Goal: Task Accomplishment & Management: Use online tool/utility

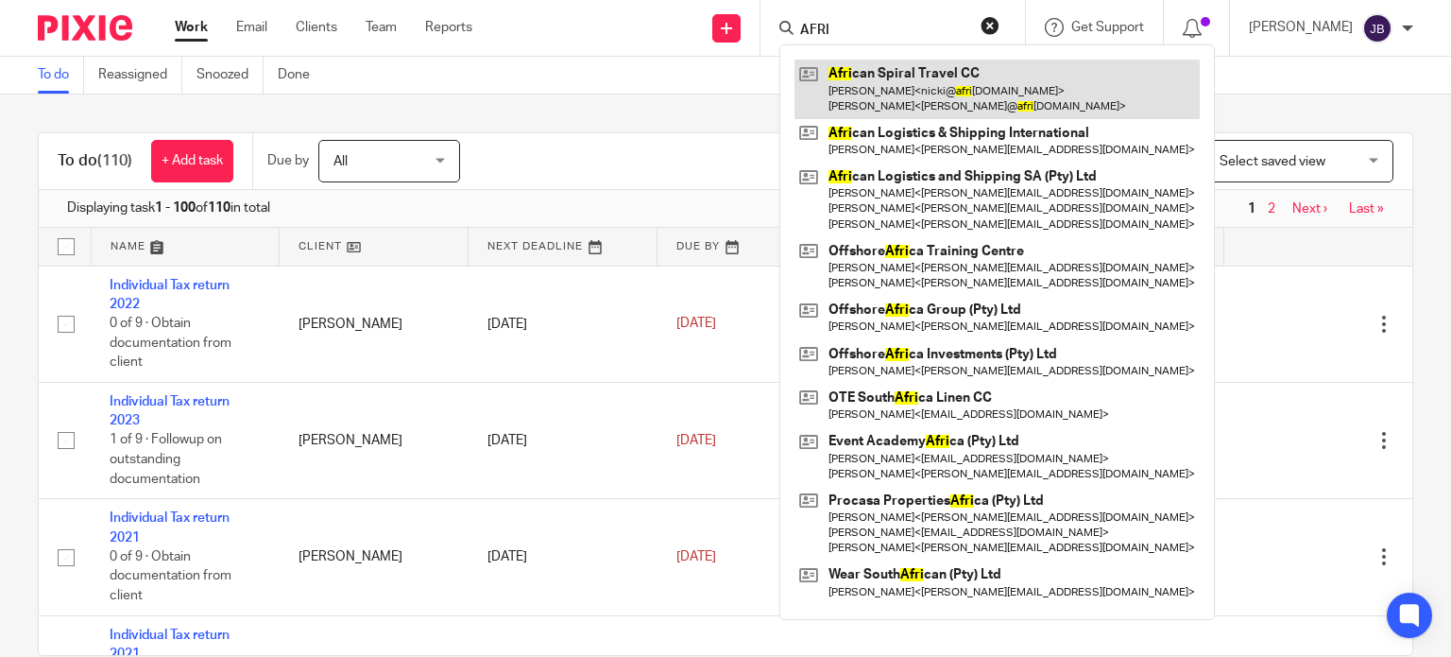
type input "AFRI"
click at [945, 80] on link at bounding box center [997, 89] width 405 height 59
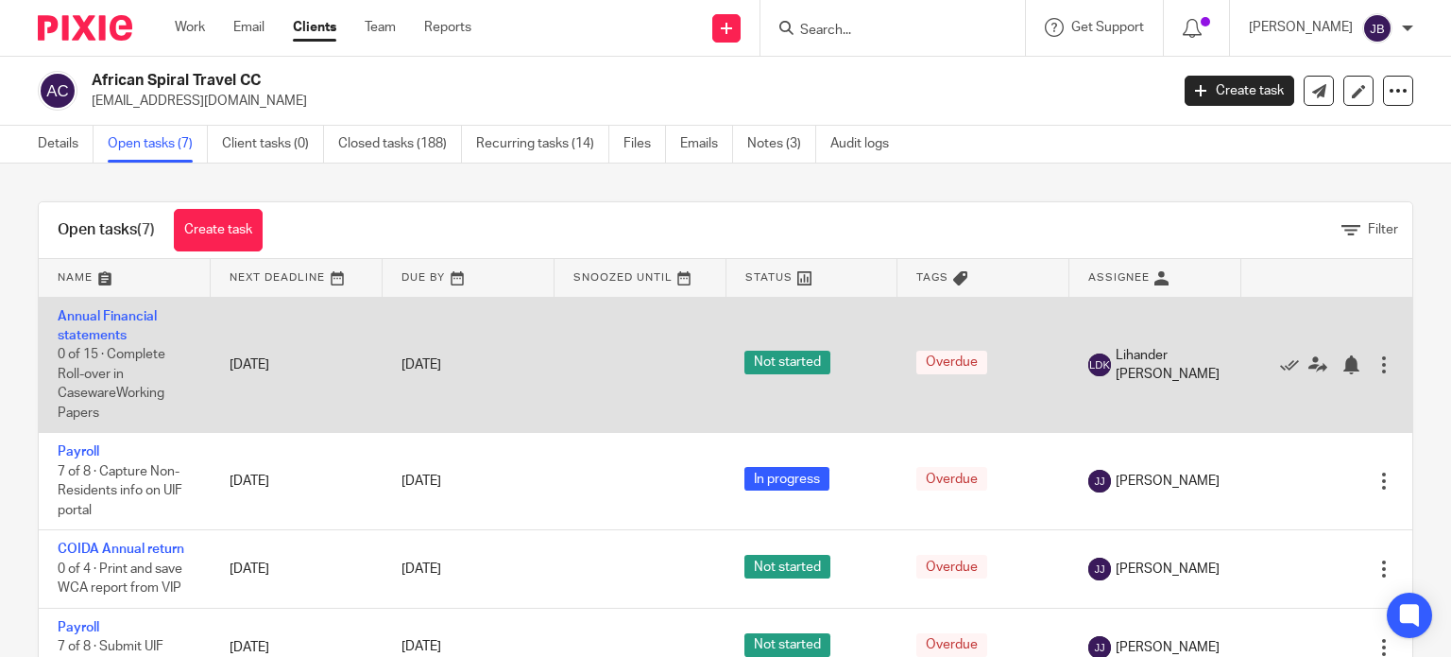
click at [112, 326] on td "Annual Financial statements 0 of 15 · Complete Roll-over in CasewareWorking Pap…" at bounding box center [125, 365] width 172 height 136
click at [98, 317] on link "Annual Financial statements" at bounding box center [107, 326] width 99 height 32
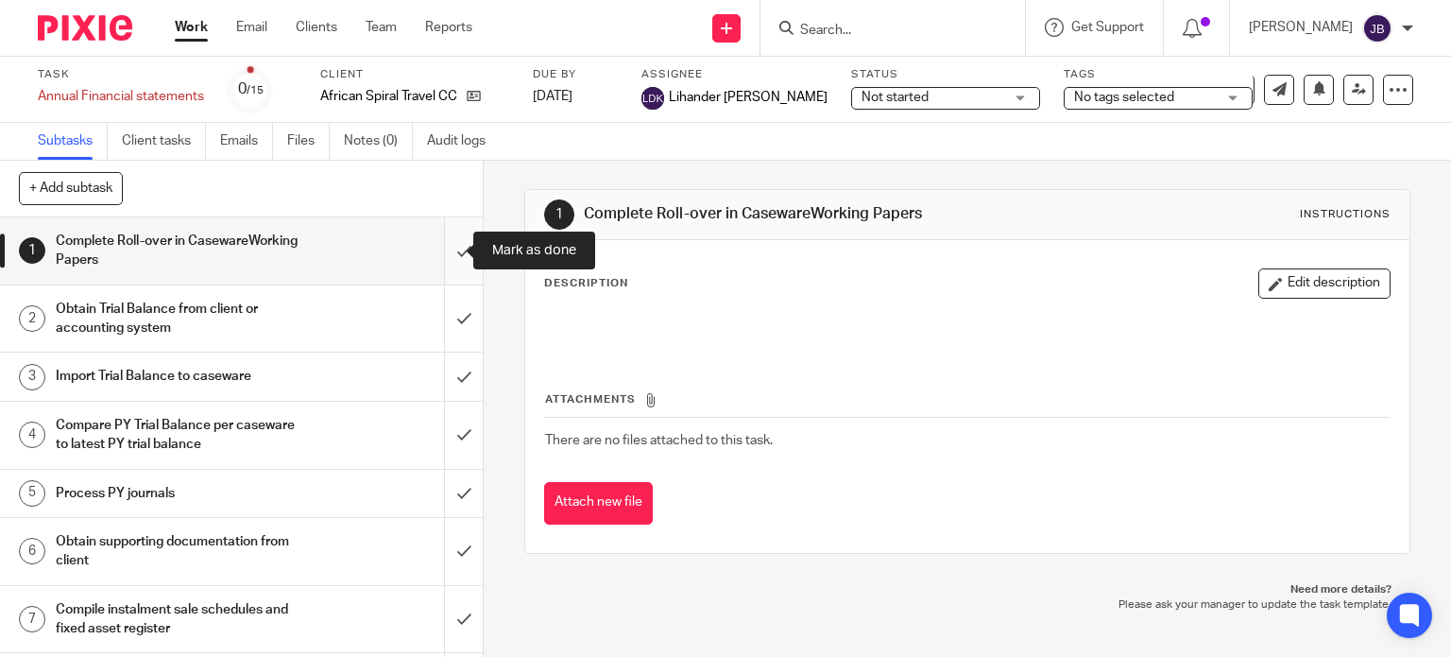
click at [446, 257] on input "submit" at bounding box center [241, 250] width 483 height 67
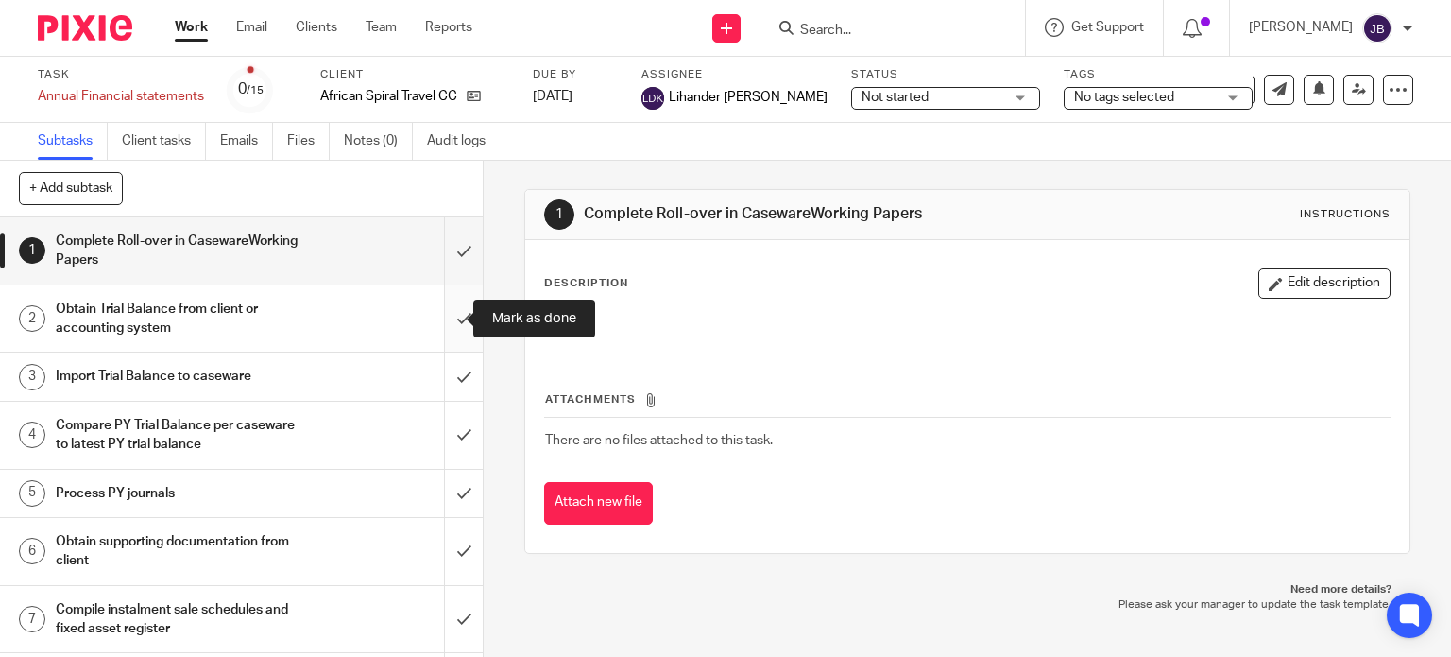
click at [446, 324] on input "submit" at bounding box center [241, 318] width 483 height 67
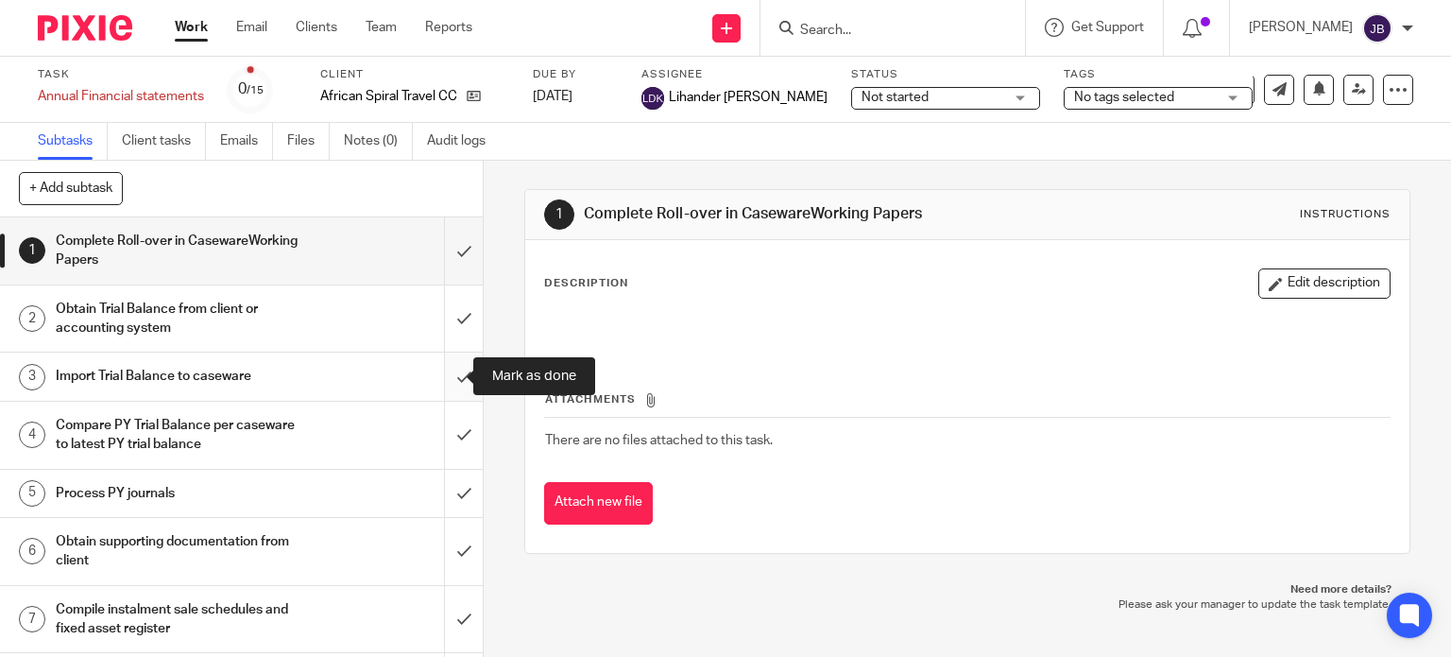
click at [446, 381] on input "submit" at bounding box center [241, 375] width 483 height 47
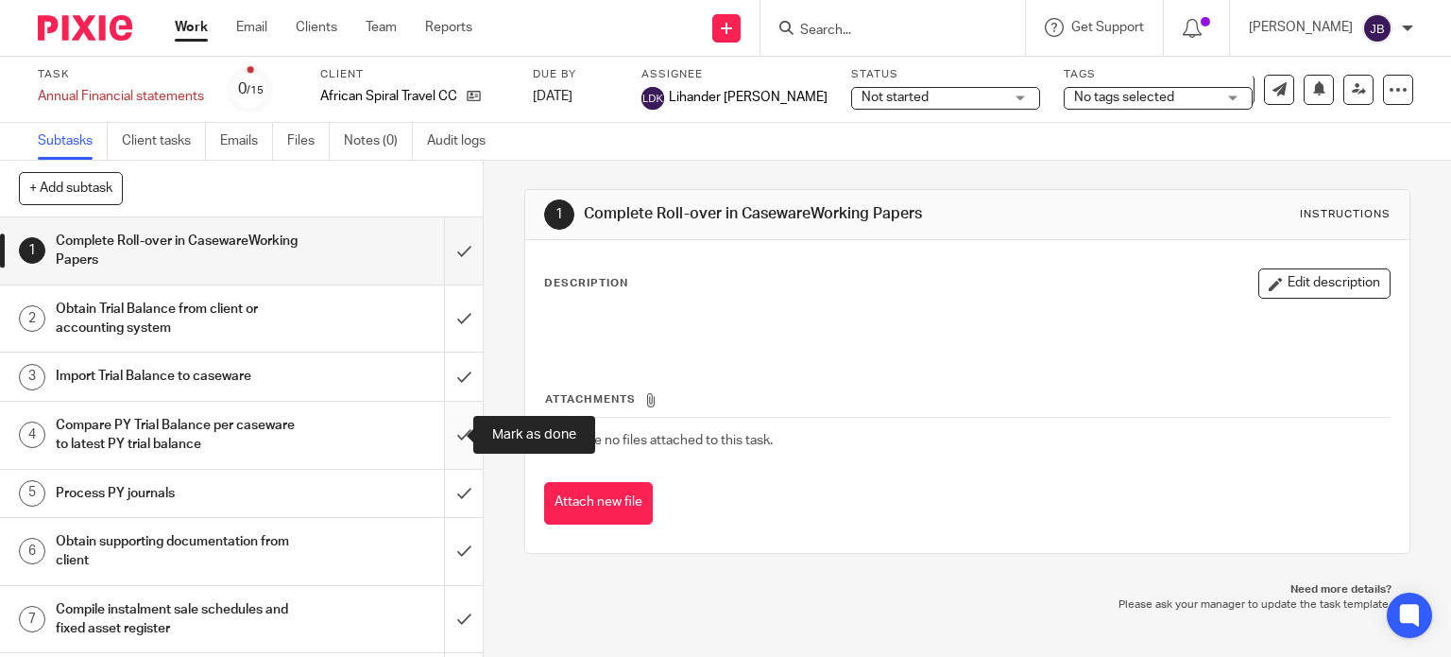
click at [439, 422] on input "submit" at bounding box center [241, 435] width 483 height 67
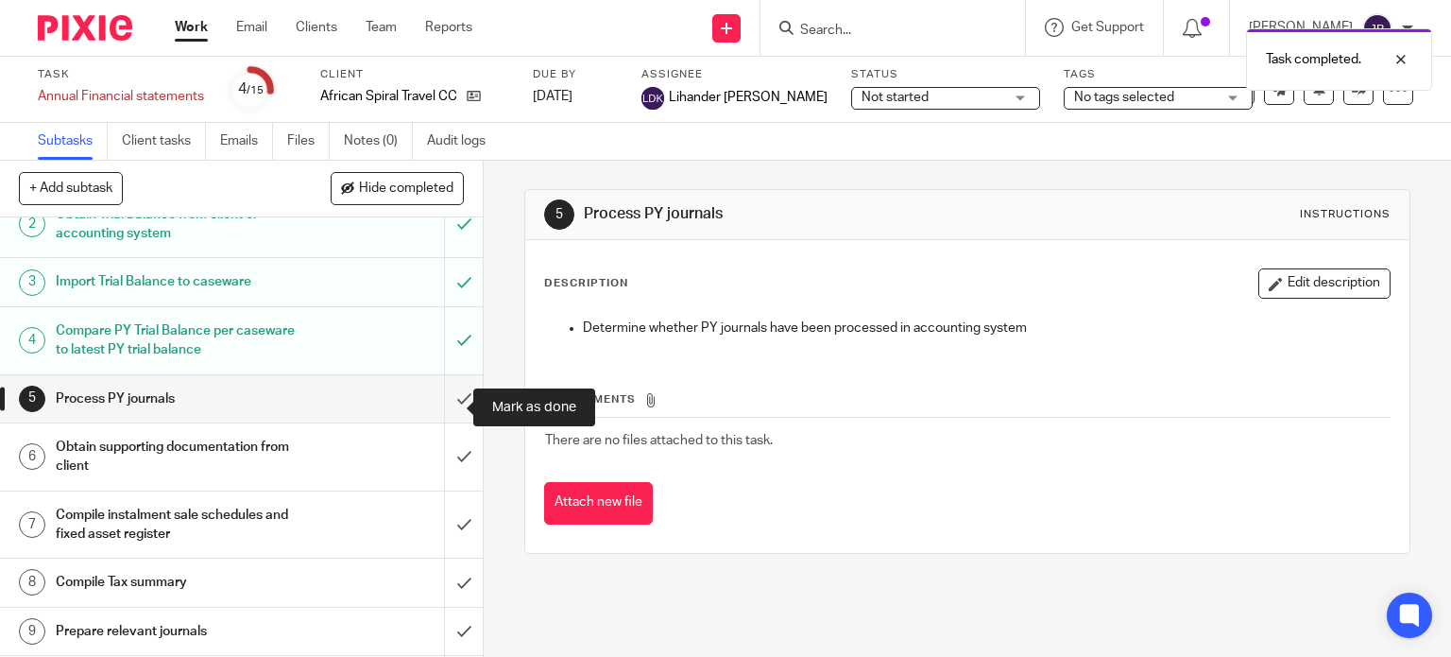
scroll to position [189, 0]
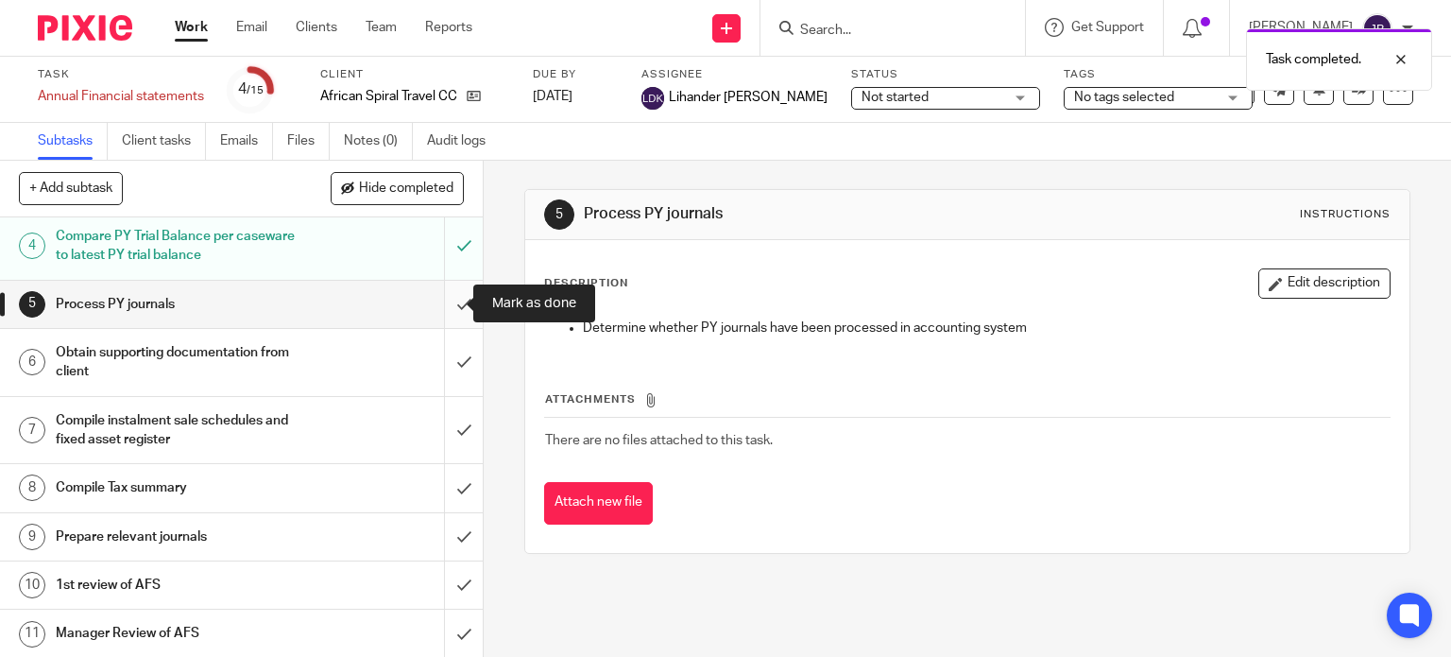
click at [435, 303] on input "submit" at bounding box center [241, 304] width 483 height 47
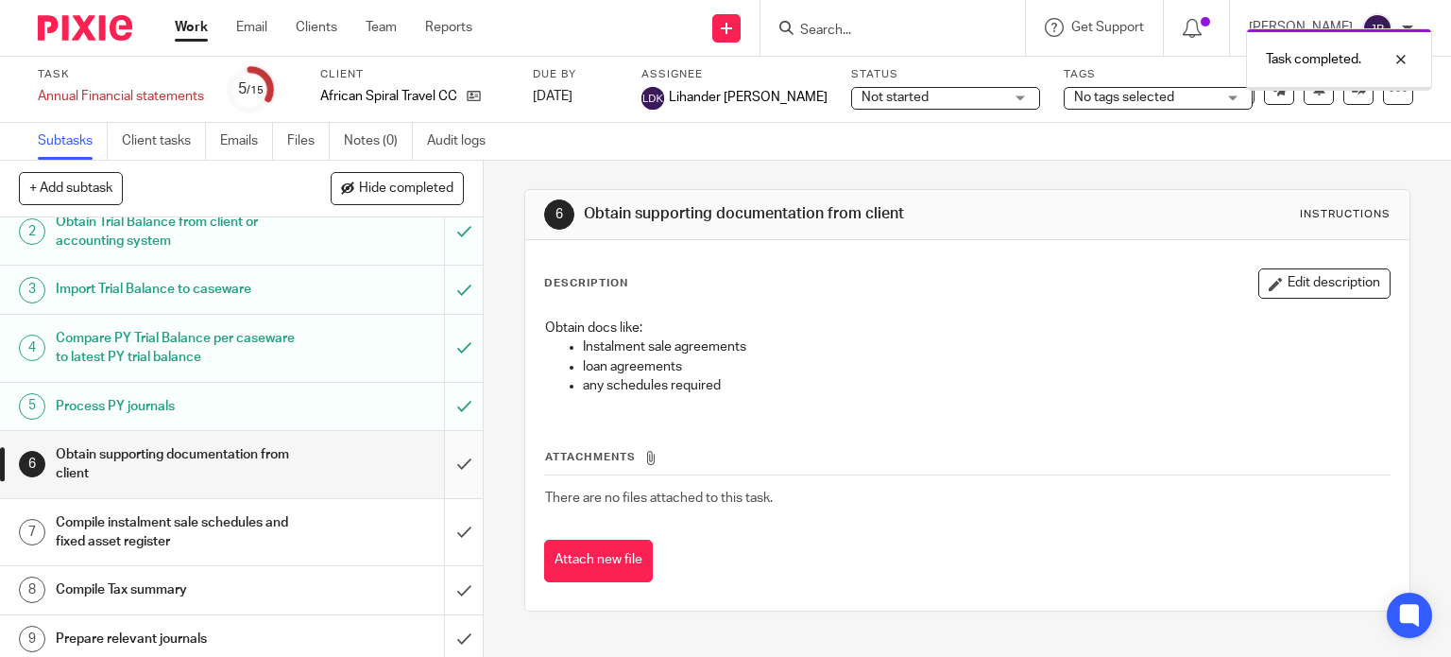
scroll to position [189, 0]
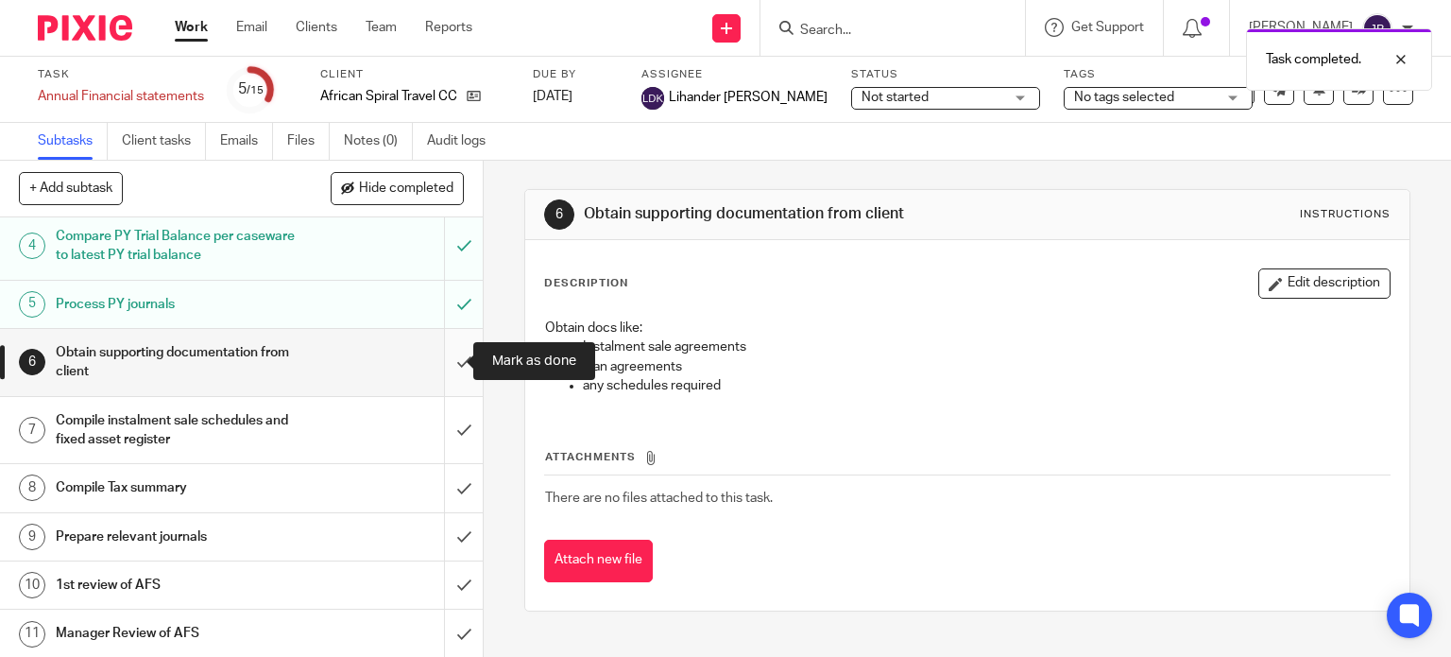
click at [450, 358] on input "submit" at bounding box center [241, 362] width 483 height 67
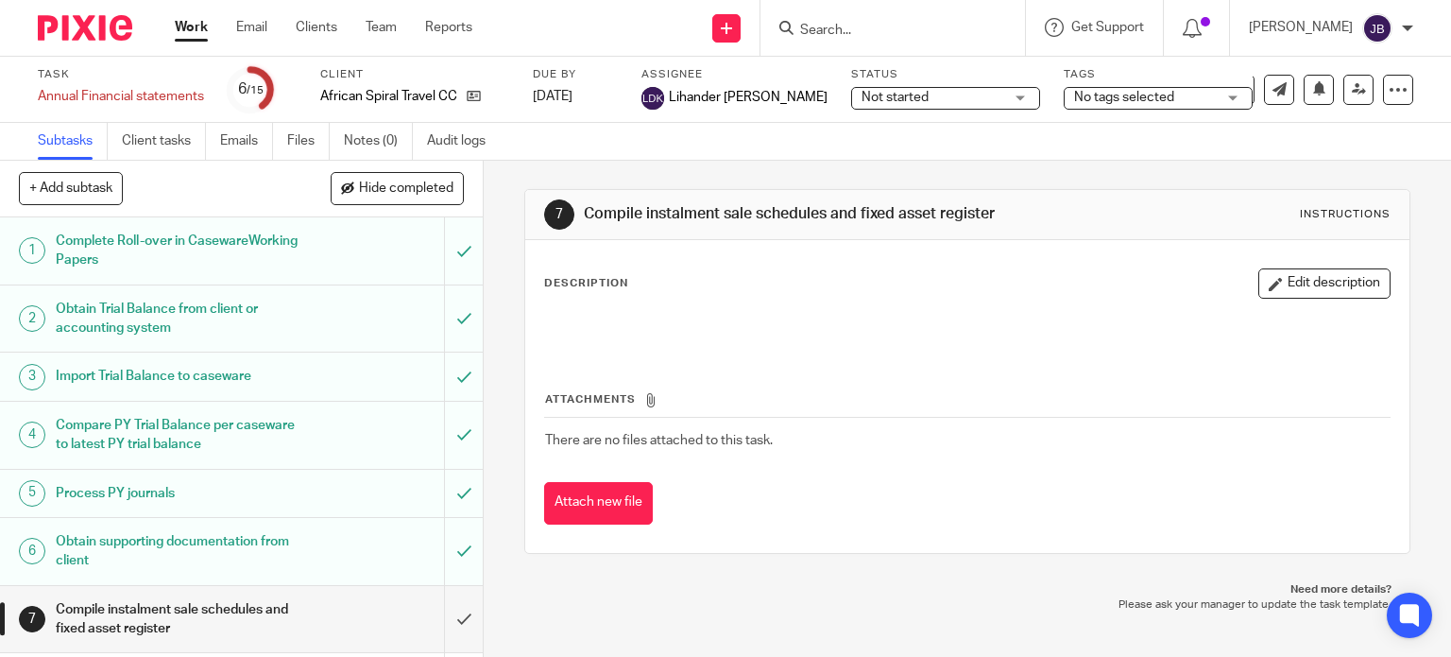
click at [192, 29] on link "Work" at bounding box center [191, 27] width 33 height 19
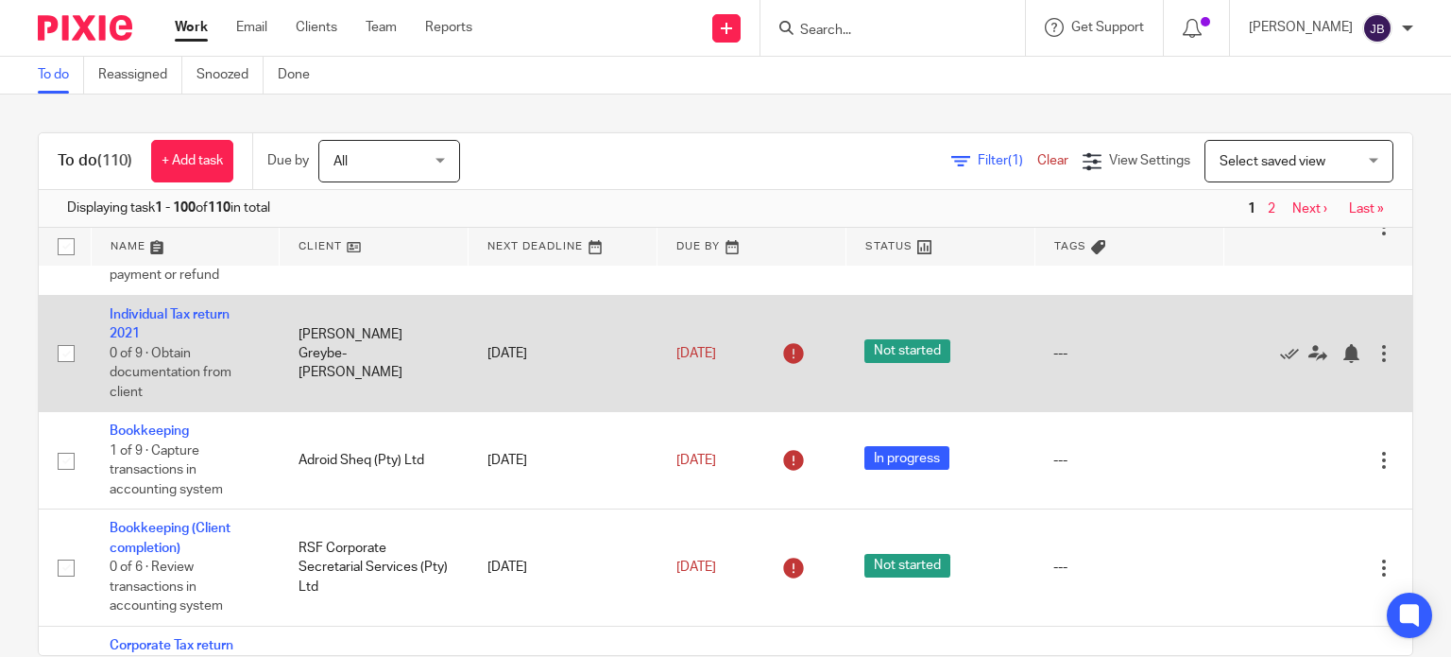
scroll to position [945, 0]
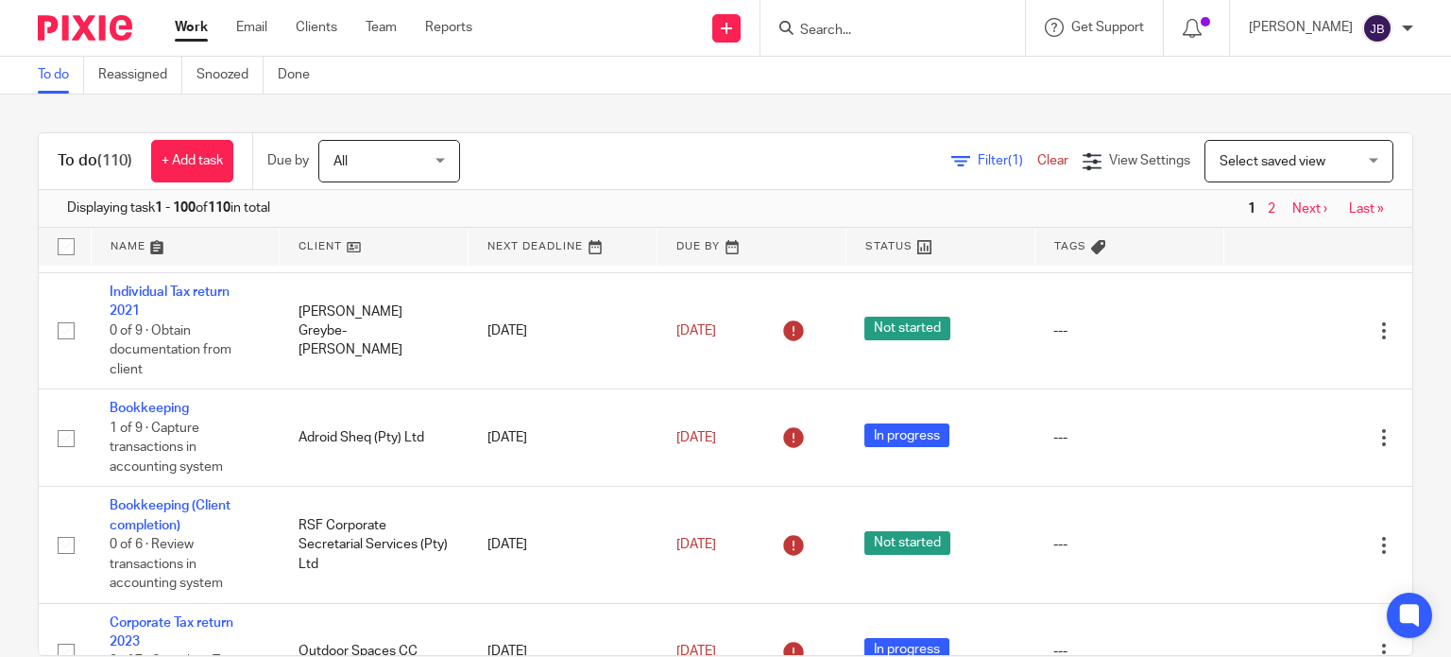
click at [1293, 207] on link "Next ›" at bounding box center [1310, 208] width 35 height 13
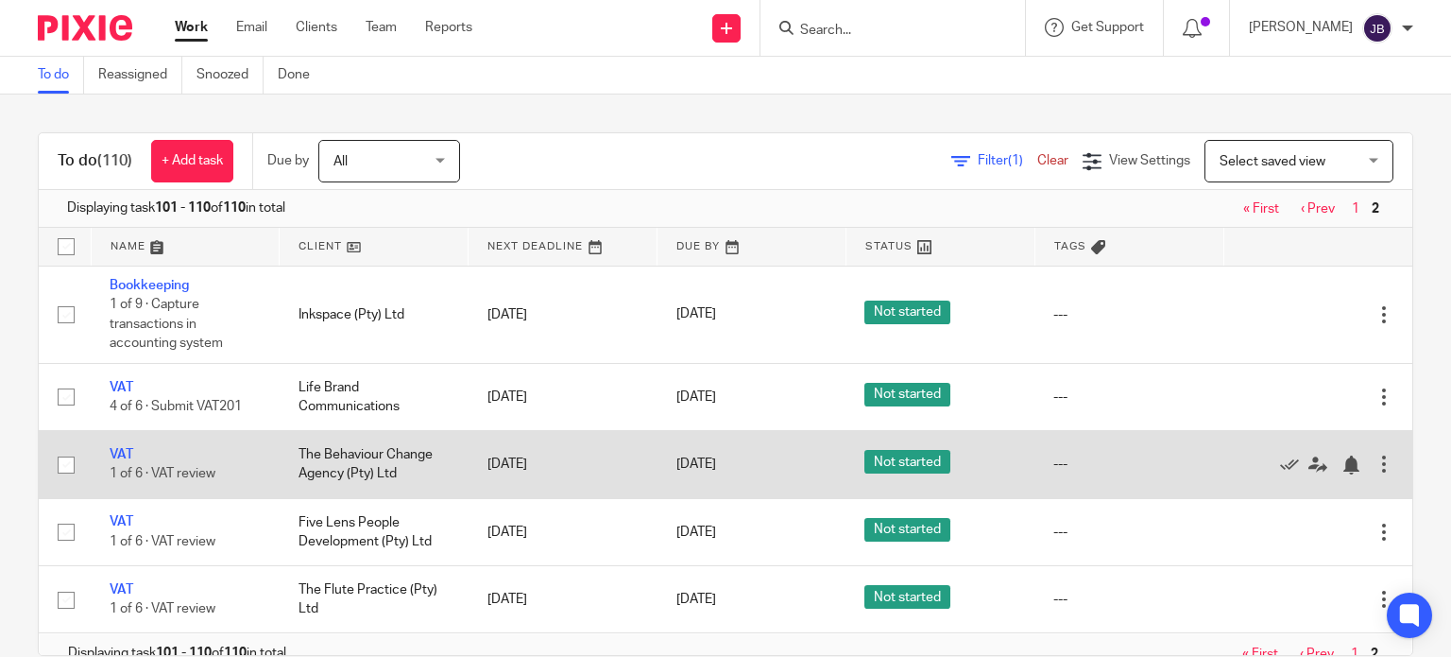
scroll to position [511, 0]
